Goal: Information Seeking & Learning: Check status

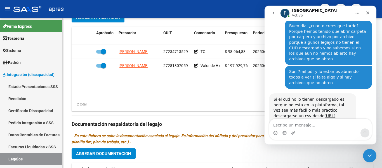
scroll to position [2167, 0]
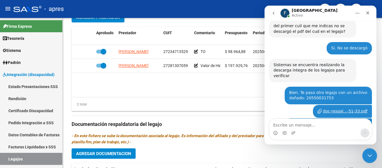
click at [367, 152] on icon "Cerrar Intercom Messenger" at bounding box center [369, 154] width 7 height 7
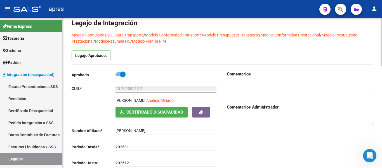
scroll to position [0, 0]
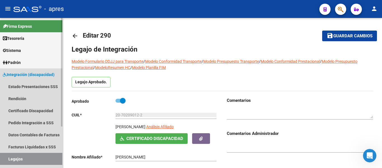
click at [48, 158] on link "Legajos" at bounding box center [31, 159] width 62 height 12
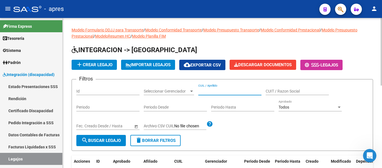
click at [213, 91] on input "CUIL / Apellido" at bounding box center [229, 91] width 63 height 5
type input "[PERSON_NAME]"
click at [371, 152] on icon "Abrir Intercom Messenger" at bounding box center [369, 154] width 9 height 9
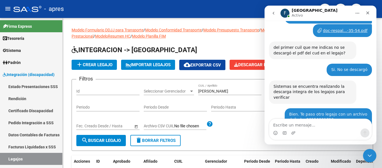
scroll to position [2167, 0]
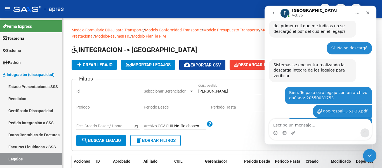
click at [313, 128] on textarea "Escribe un mensaje..." at bounding box center [320, 124] width 102 height 10
type textarea "Holaa"
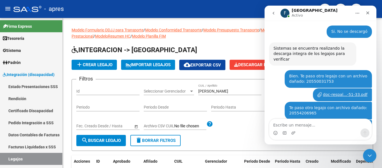
scroll to position [2184, 0]
drag, startPoint x: 369, startPoint y: 15, endPoint x: 590, endPoint y: 52, distance: 224.6
click at [369, 15] on icon "Cerrar" at bounding box center [368, 13] width 4 height 4
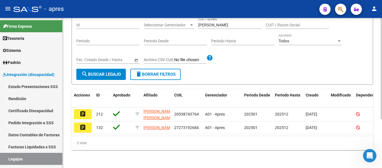
scroll to position [72, 0]
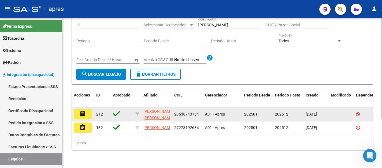
click at [86, 110] on mat-icon "assignment" at bounding box center [82, 113] width 7 height 7
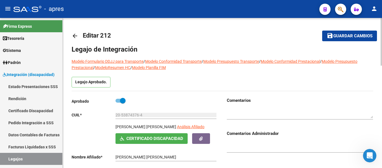
click at [75, 35] on mat-icon "arrow_back" at bounding box center [75, 35] width 7 height 7
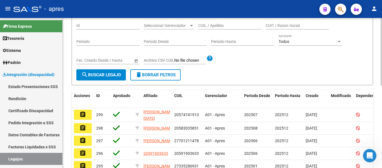
scroll to position [28, 0]
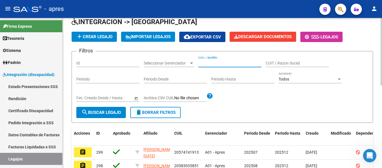
drag, startPoint x: 220, startPoint y: 60, endPoint x: 226, endPoint y: 74, distance: 14.5
click at [220, 62] on input "CUIL / Apellido" at bounding box center [229, 63] width 63 height 5
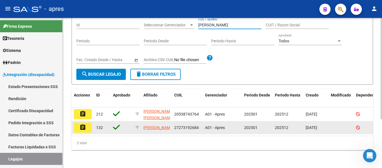
scroll to position [72, 0]
type input "[PERSON_NAME]"
click at [85, 124] on mat-icon "assignment" at bounding box center [82, 127] width 7 height 7
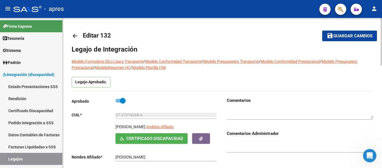
click at [161, 88] on div "Legajo Aprobado." at bounding box center [223, 84] width 302 height 14
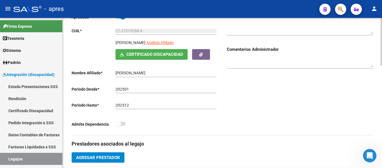
scroll to position [196, 0]
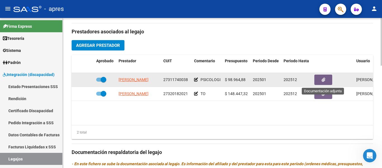
click at [329, 82] on button "button" at bounding box center [324, 79] width 18 height 10
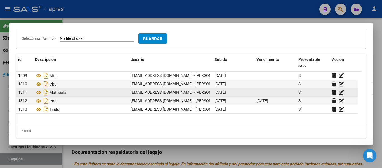
scroll to position [70, 0]
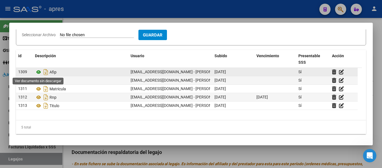
click at [39, 72] on icon at bounding box center [38, 72] width 7 height 7
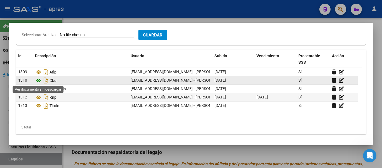
click at [36, 82] on icon at bounding box center [38, 80] width 7 height 7
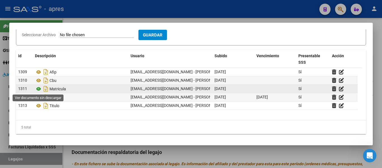
click at [41, 89] on icon at bounding box center [38, 88] width 7 height 7
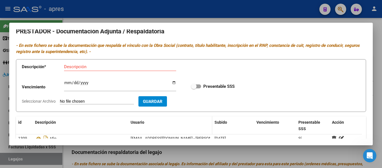
scroll to position [0, 0]
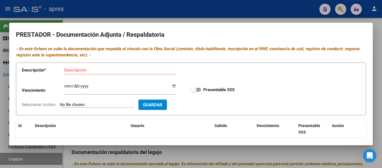
click at [0, 84] on div at bounding box center [191, 84] width 382 height 168
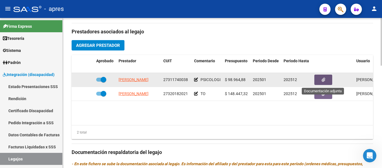
click at [324, 79] on icon "button" at bounding box center [324, 80] width 4 height 4
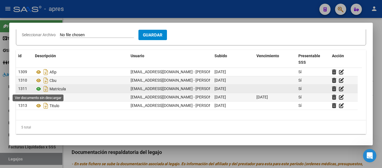
click at [39, 88] on icon at bounding box center [38, 88] width 7 height 7
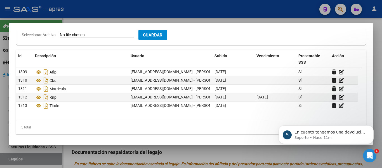
scroll to position [2230, 0]
click at [169, 151] on div at bounding box center [191, 84] width 382 height 168
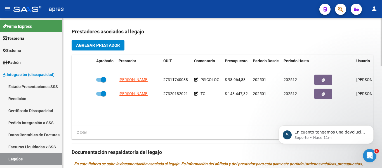
click at [43, 155] on link "Legajos" at bounding box center [31, 159] width 62 height 12
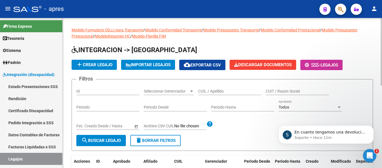
click at [208, 90] on input "CUIL / Apellido" at bounding box center [229, 91] width 63 height 5
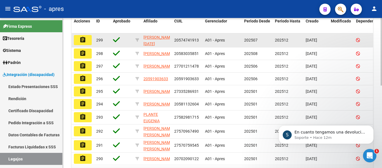
scroll to position [56, 0]
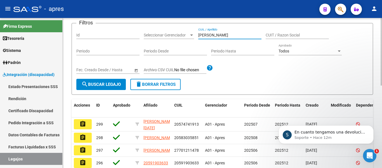
type input "[PERSON_NAME]"
click at [234, 31] on div "[PERSON_NAME] CUIL / Apellido" at bounding box center [229, 33] width 63 height 11
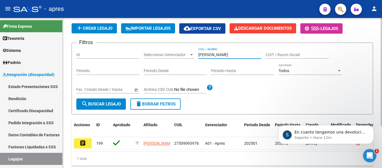
scroll to position [28, 0]
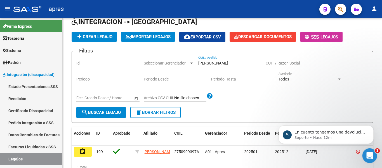
click at [370, 160] on div "Abrir Intercom Messenger" at bounding box center [369, 154] width 18 height 18
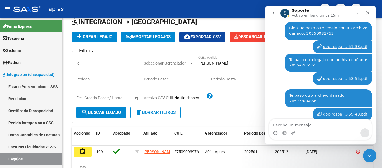
scroll to position [2239, 0]
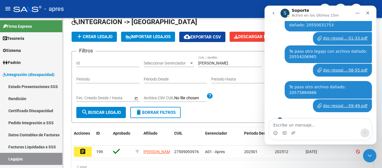
click at [325, 125] on textarea "Escribe un mensaje..." at bounding box center [320, 124] width 102 height 10
type textarea "Nosotras lo estamos habiendo manual"
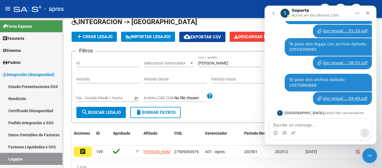
click at [370, 152] on icon "Cerrar Intercom Messenger" at bounding box center [369, 154] width 7 height 7
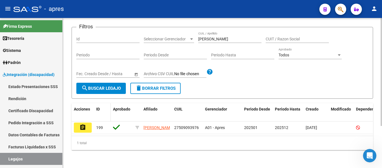
scroll to position [58, 0]
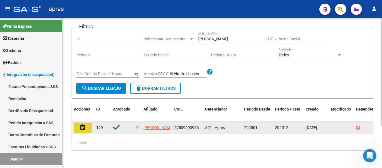
click at [80, 124] on mat-icon "assignment" at bounding box center [82, 127] width 7 height 7
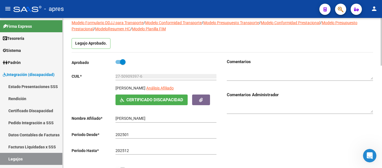
scroll to position [56, 0]
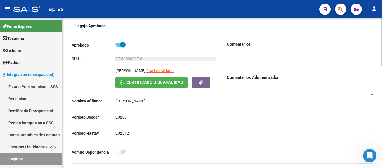
click at [141, 82] on span "Certificado Discapacidad" at bounding box center [154, 82] width 57 height 5
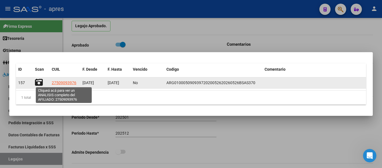
click at [62, 80] on span "27509093976" at bounding box center [64, 82] width 25 height 4
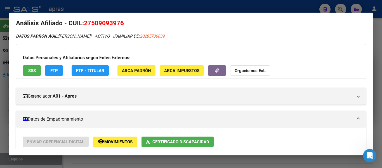
scroll to position [0, 0]
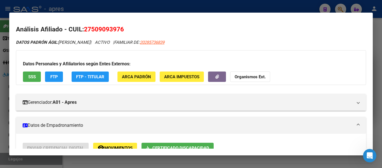
click at [0, 100] on div at bounding box center [191, 84] width 382 height 168
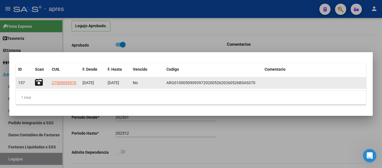
click at [43, 81] on div at bounding box center [41, 82] width 12 height 9
click at [42, 81] on icon at bounding box center [39, 82] width 8 height 8
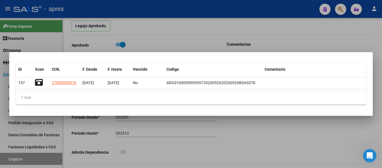
click at [238, 135] on div at bounding box center [191, 84] width 382 height 168
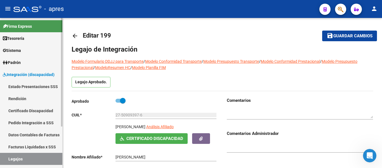
click at [17, 158] on link "Legajos" at bounding box center [31, 159] width 62 height 12
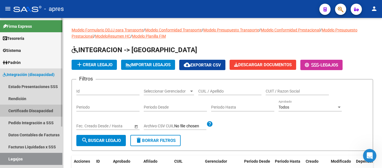
drag, startPoint x: 42, startPoint y: 108, endPoint x: 51, endPoint y: 108, distance: 9.3
click at [43, 108] on link "Certificado Discapacidad" at bounding box center [31, 110] width 62 height 12
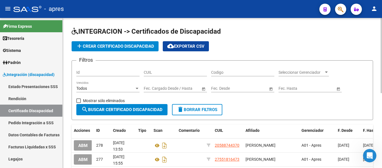
click at [181, 71] on input "CUIL" at bounding box center [175, 72] width 63 height 5
click at [170, 74] on input "27-51" at bounding box center [175, 72] width 63 height 5
type input "2"
paste input "27-51396551-1"
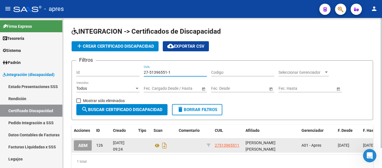
type input "27-51396551-1"
click at [88, 145] on button "ABM" at bounding box center [83, 145] width 18 height 10
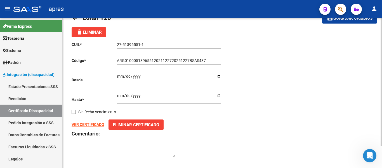
scroll to position [26, 0]
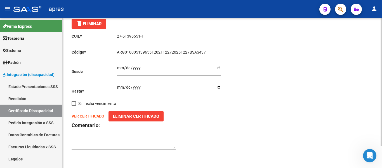
click at [86, 116] on strong "VER CERTIFICADO" at bounding box center [88, 116] width 33 height 4
